Goal: Transaction & Acquisition: Download file/media

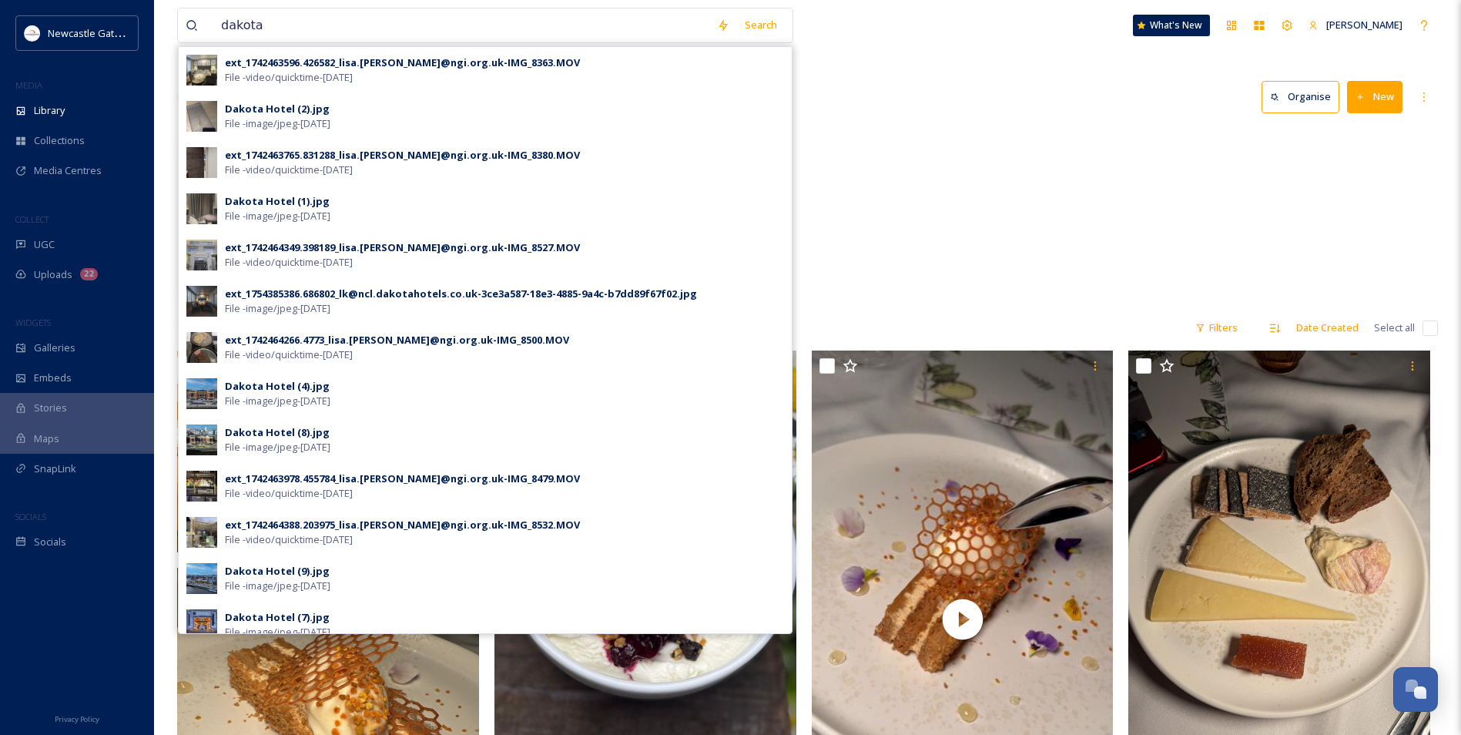
drag, startPoint x: 0, startPoint y: 0, endPoint x: 212, endPoint y: 34, distance: 214.5
click at [212, 34] on div "dakota" at bounding box center [448, 25] width 524 height 34
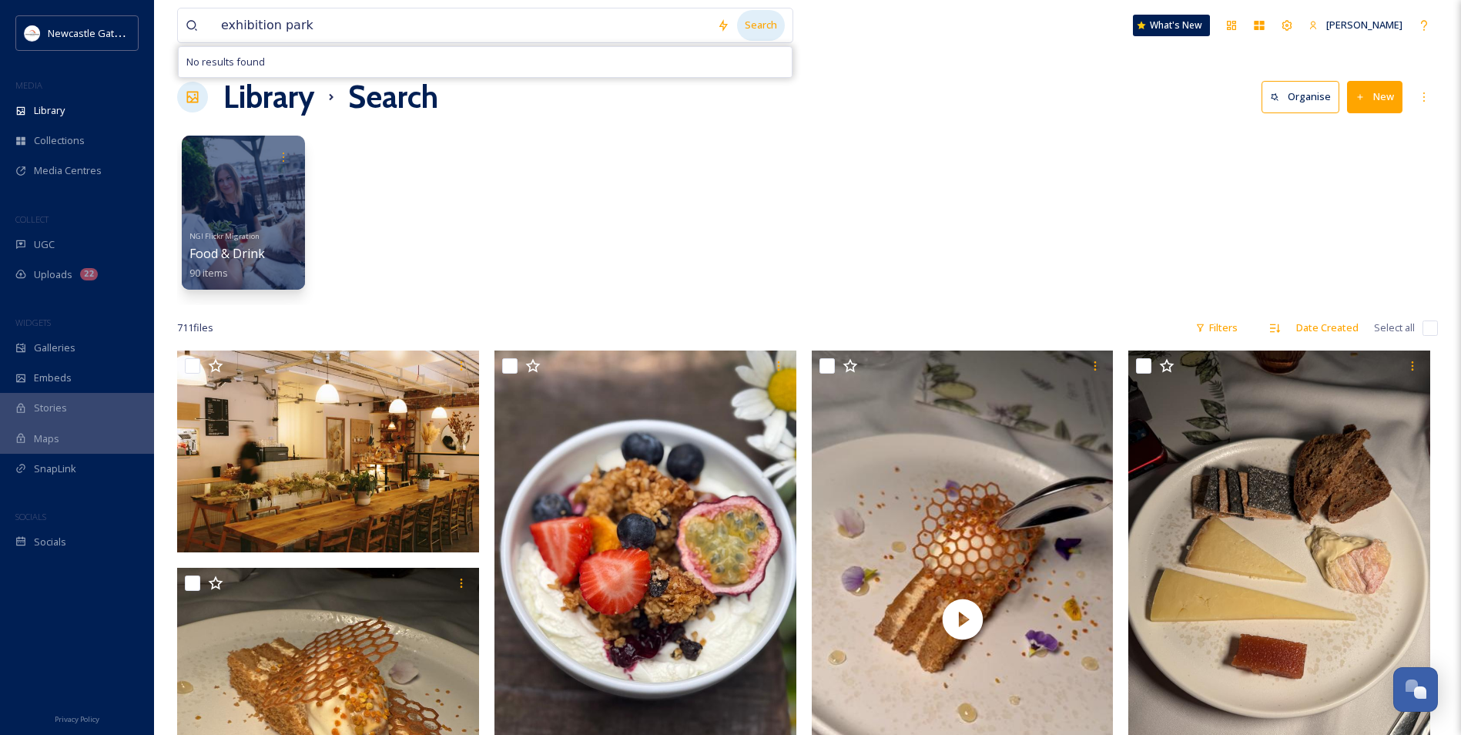
type input "exhibition park"
click at [773, 15] on div "Search" at bounding box center [761, 25] width 48 height 30
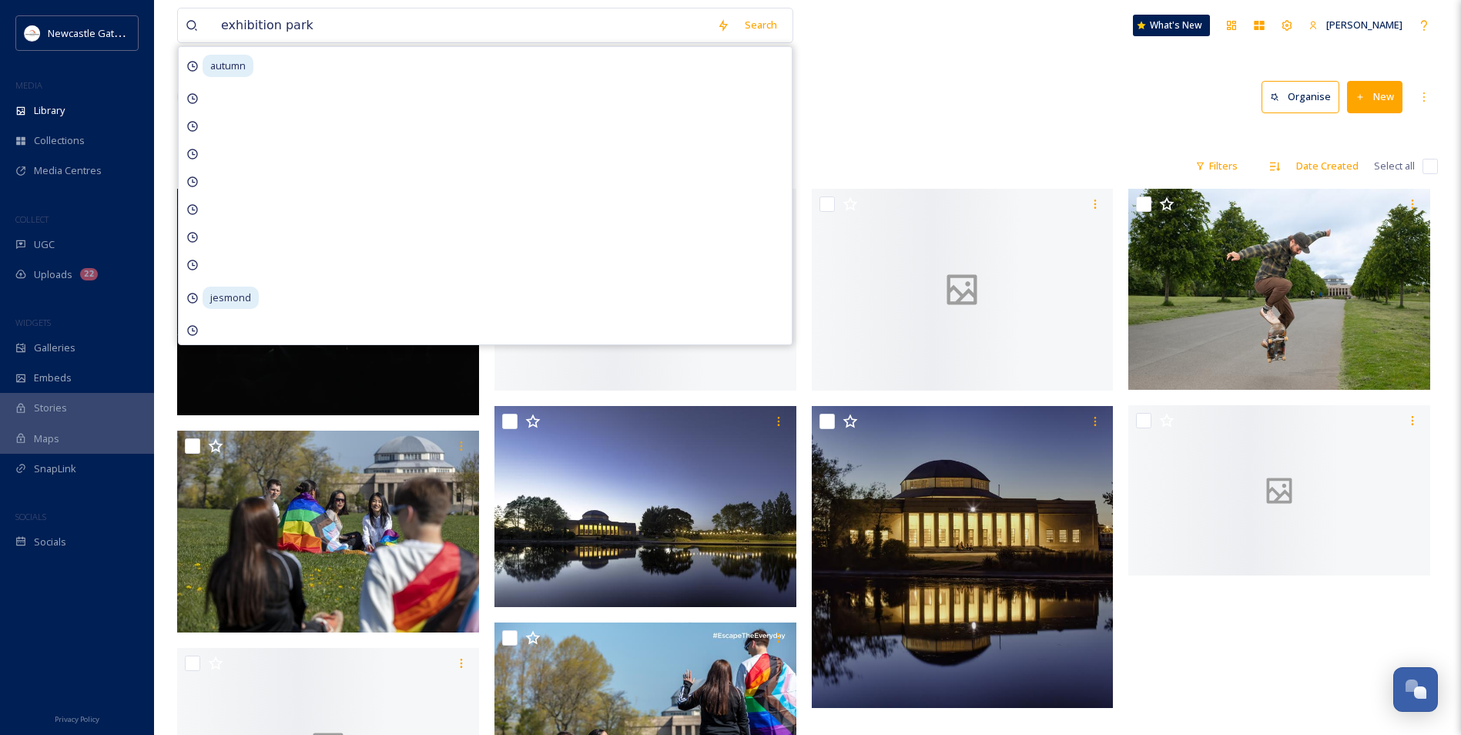
click at [893, 140] on div at bounding box center [807, 135] width 1261 height 15
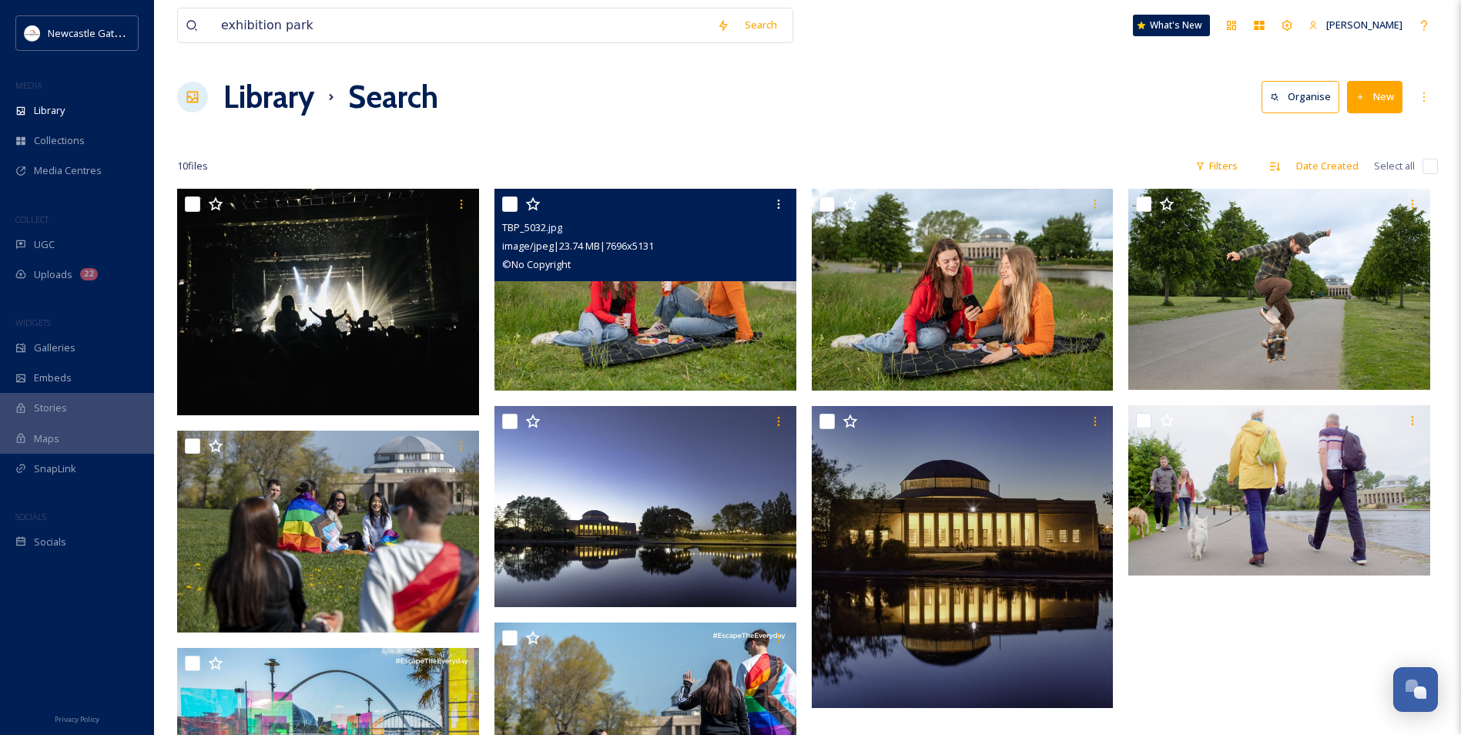
click at [644, 353] on img at bounding box center [645, 290] width 302 height 202
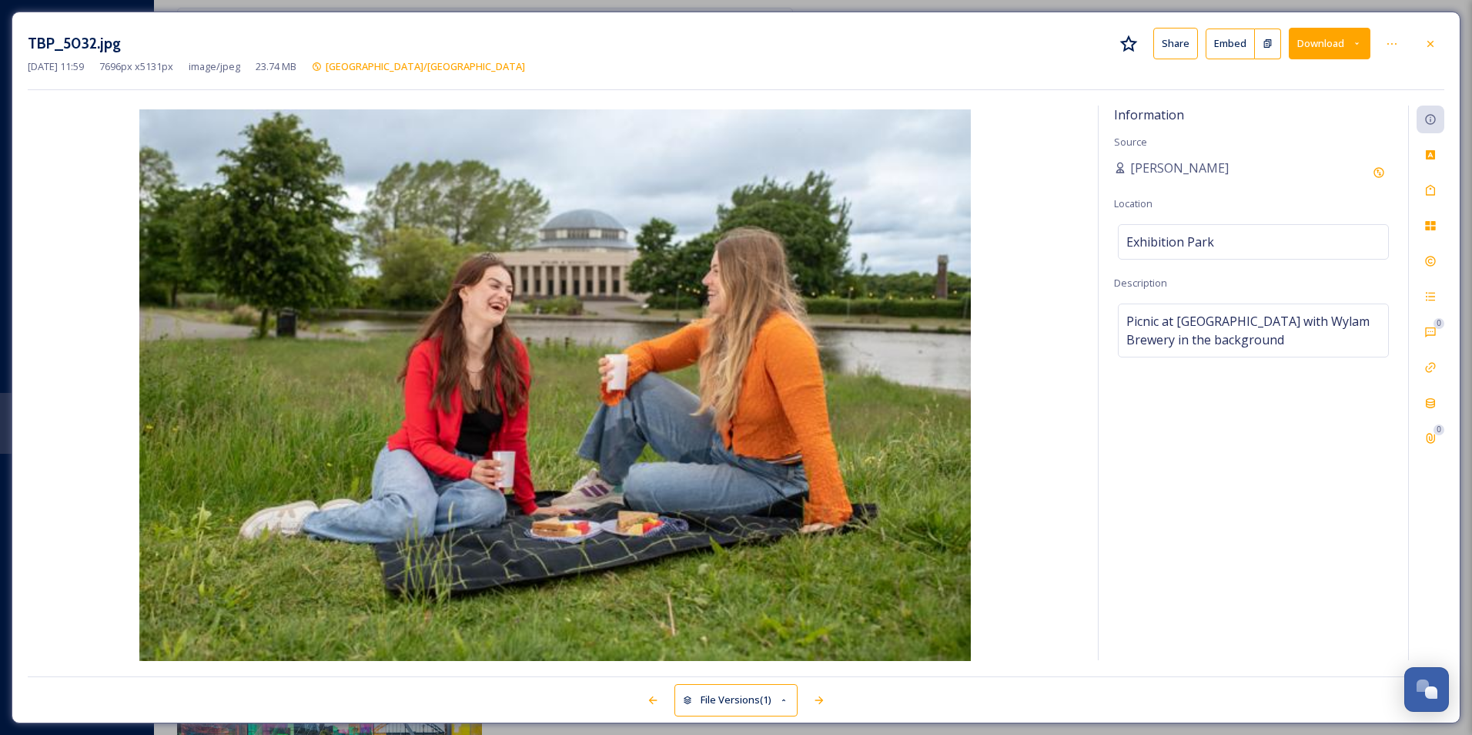
click at [1344, 41] on button "Download" at bounding box center [1330, 44] width 82 height 32
click at [1322, 77] on span "Download Original (7696 x 5131)" at bounding box center [1290, 79] width 146 height 15
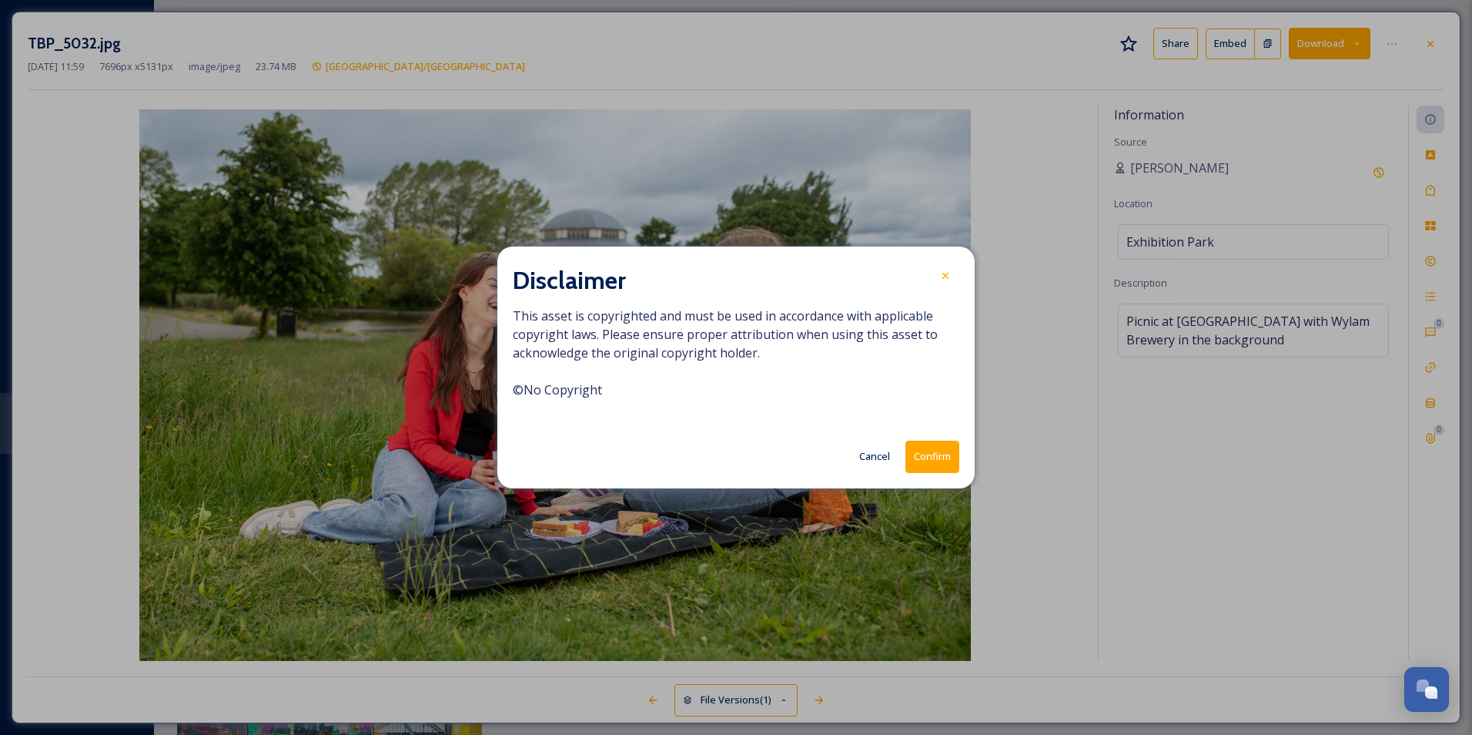
click at [925, 454] on button "Confirm" at bounding box center [933, 457] width 54 height 32
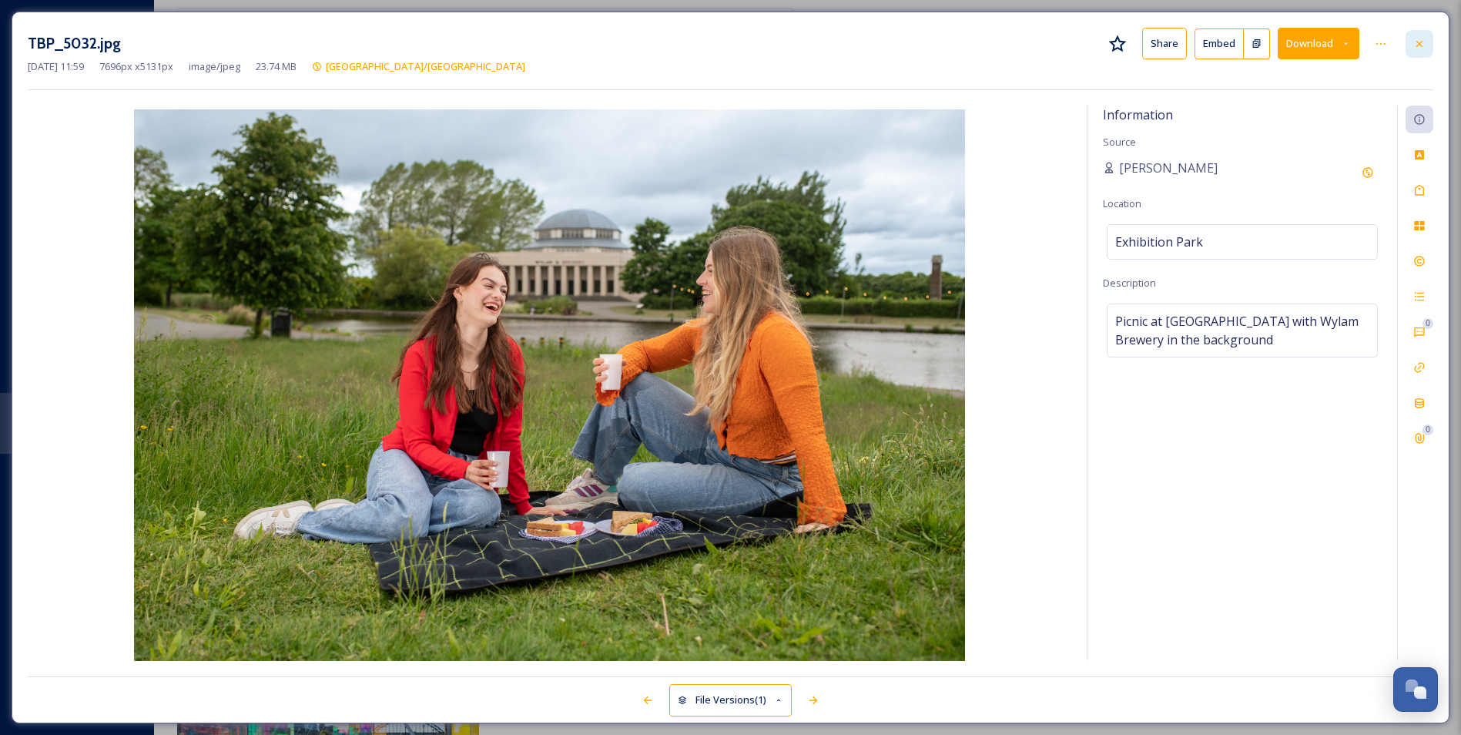
click at [1413, 45] on icon at bounding box center [1419, 44] width 12 height 12
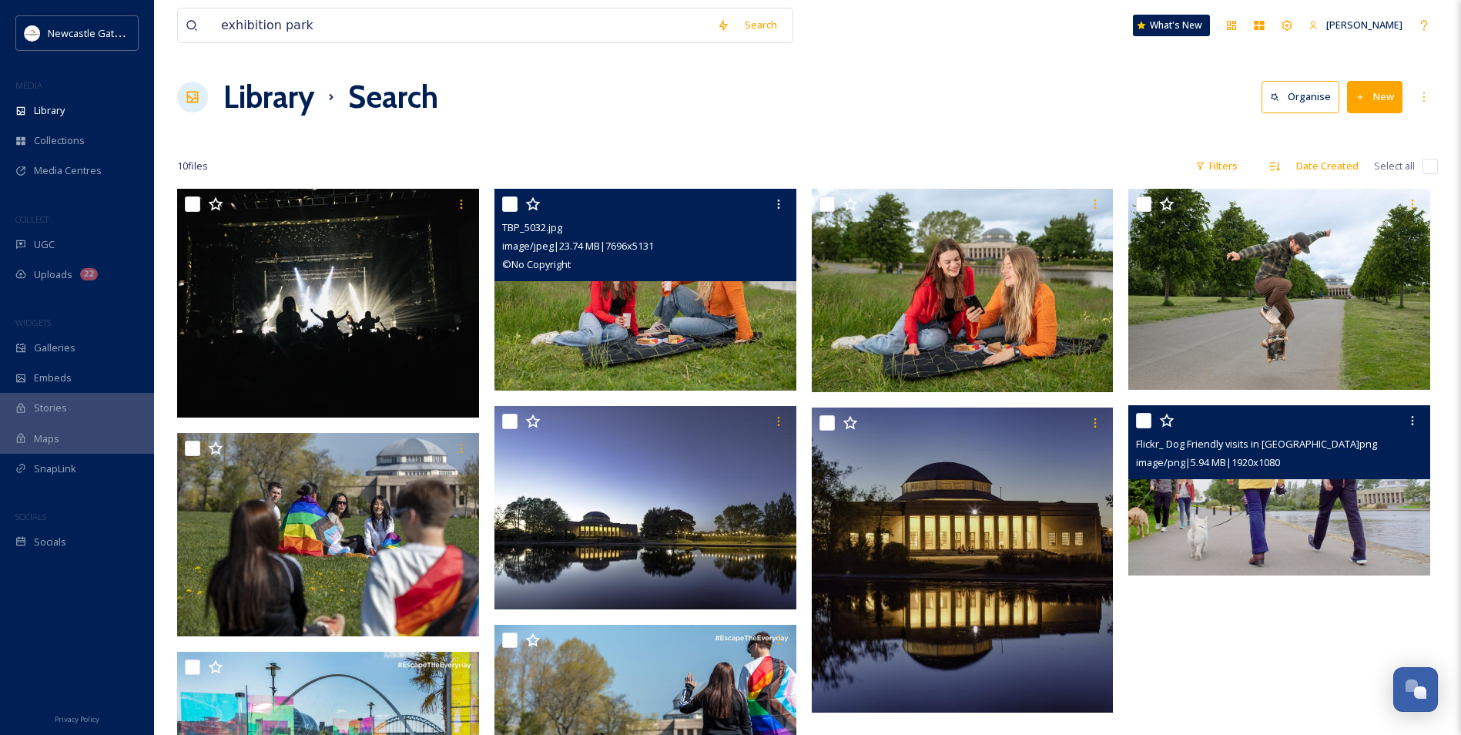
click at [1305, 543] on img at bounding box center [1279, 490] width 302 height 170
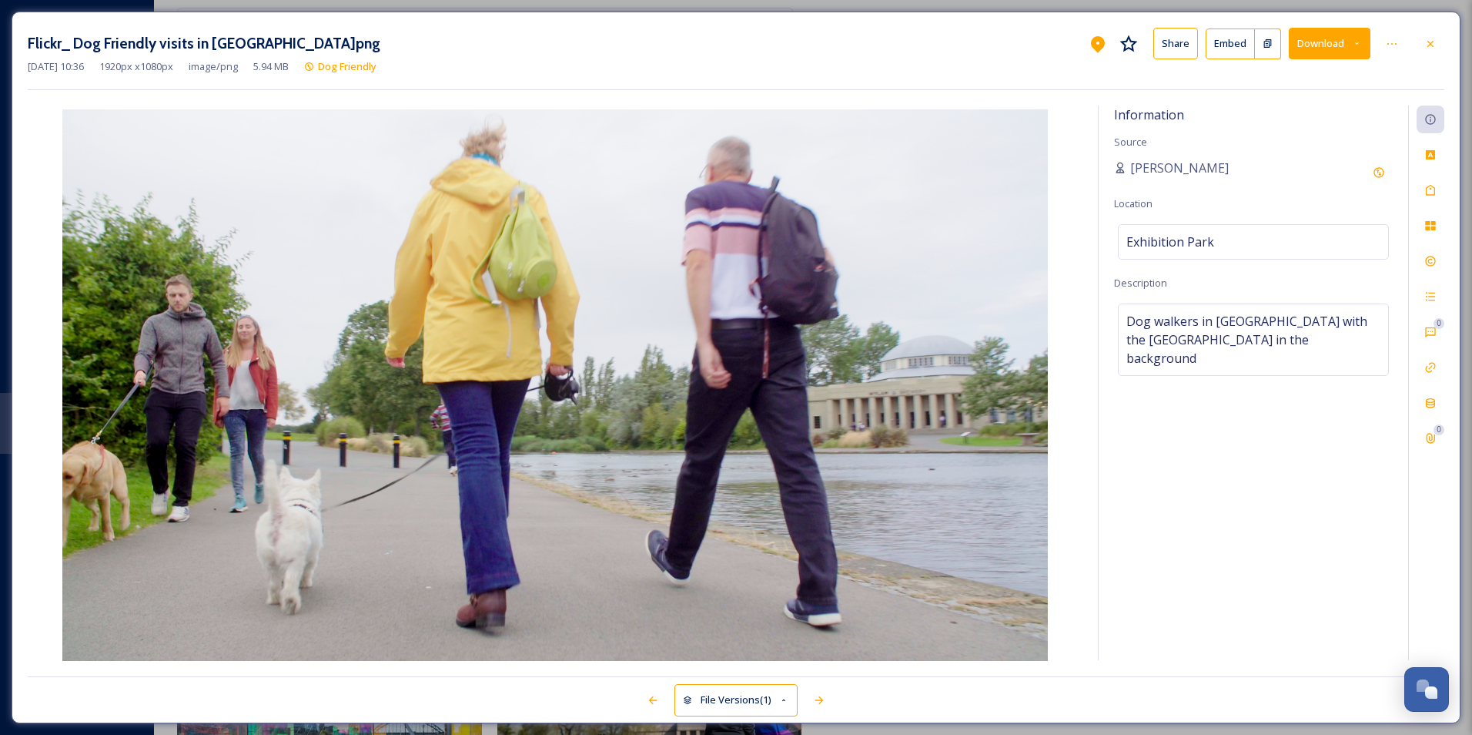
click at [1339, 31] on button "Download" at bounding box center [1330, 44] width 82 height 32
click at [1312, 79] on span "Download Original (1920 x 1080)" at bounding box center [1290, 79] width 146 height 15
